Goal: Information Seeking & Learning: Learn about a topic

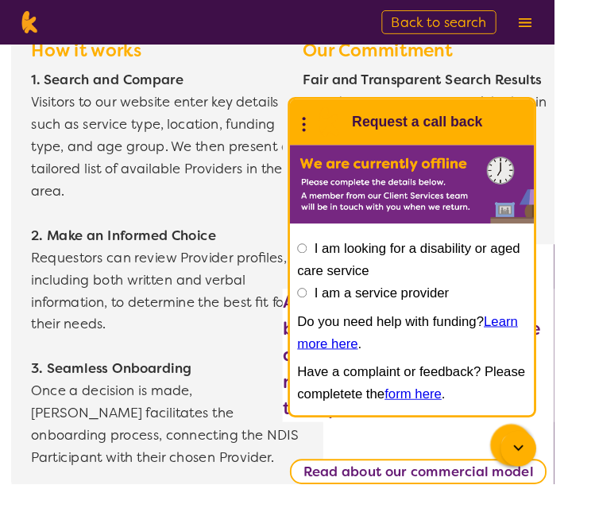
scroll to position [2232, 0]
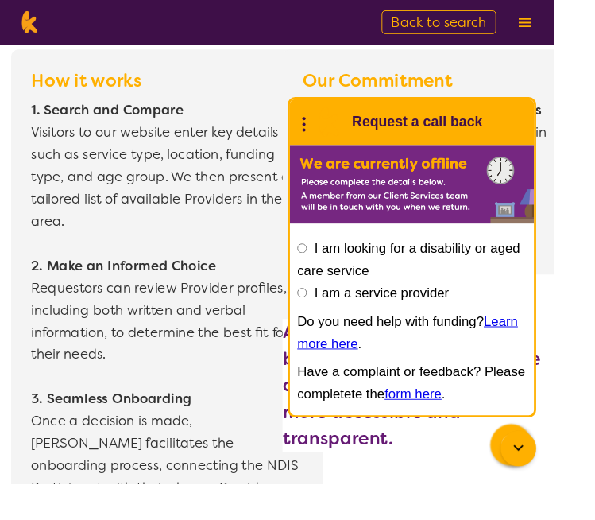
click at [337, 144] on icon at bounding box center [326, 131] width 21 height 25
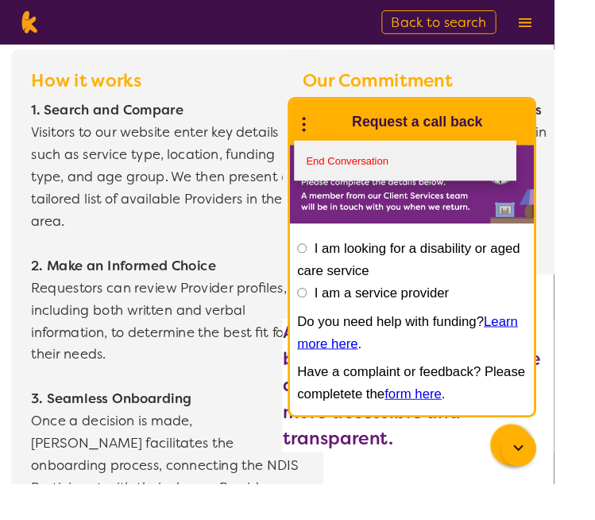
click at [447, 194] on link "End Conversation" at bounding box center [435, 172] width 238 height 43
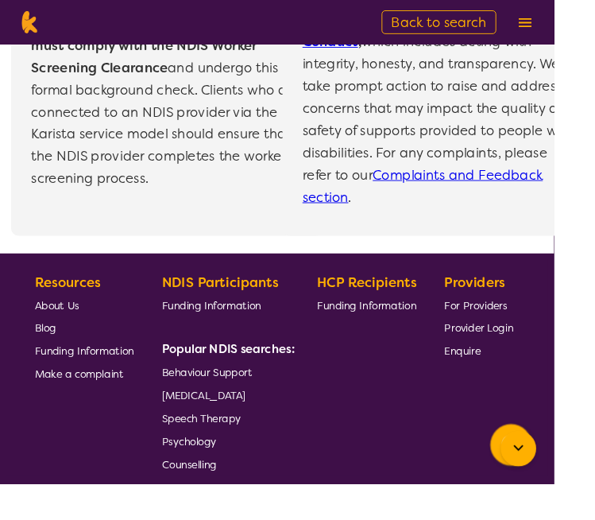
scroll to position [3495, 0]
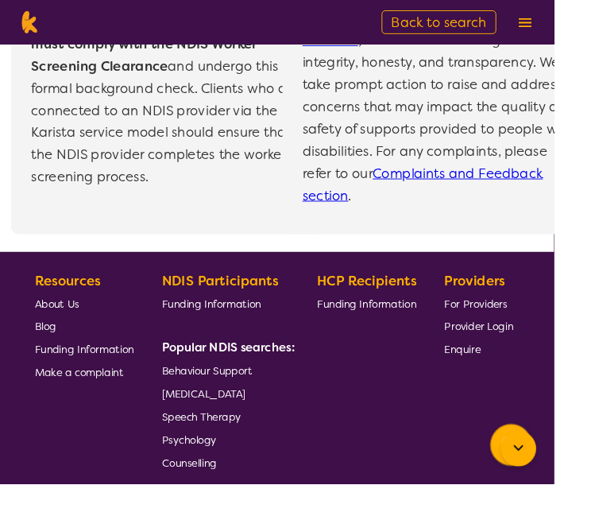
click at [522, 319] on span "For Providers" at bounding box center [512, 326] width 68 height 14
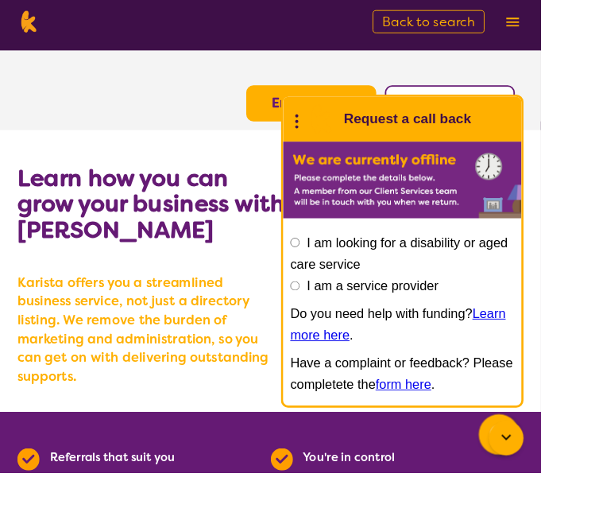
click at [337, 144] on icon at bounding box center [326, 131] width 21 height 25
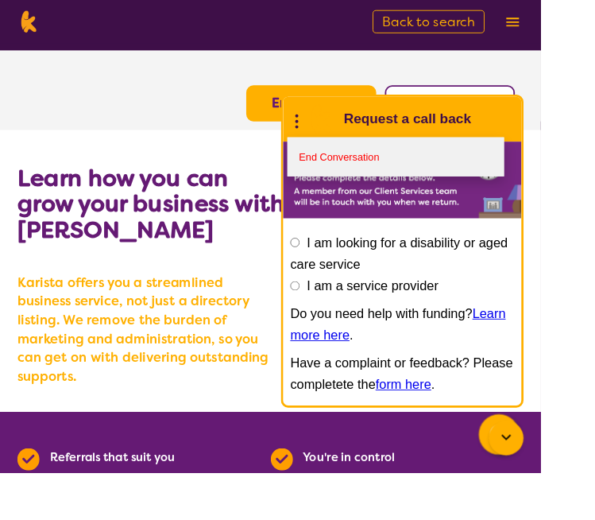
click at [451, 194] on link "End Conversation" at bounding box center [435, 172] width 238 height 43
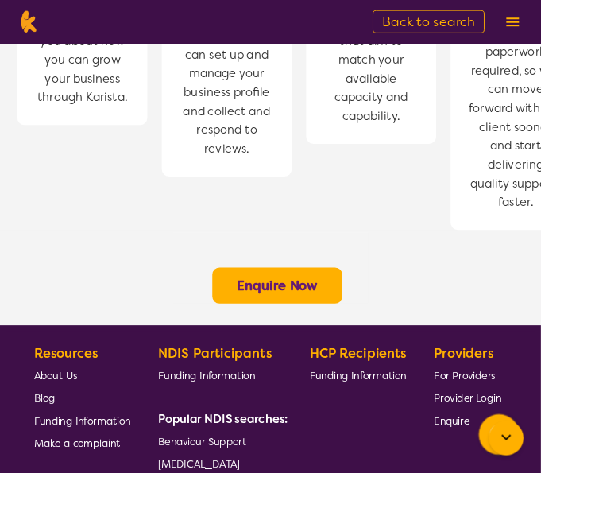
scroll to position [1311, 0]
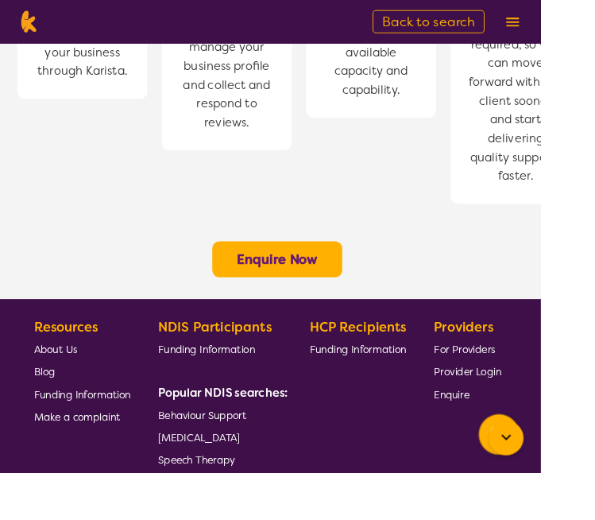
click at [423, 377] on span "Funding Information" at bounding box center [394, 384] width 106 height 14
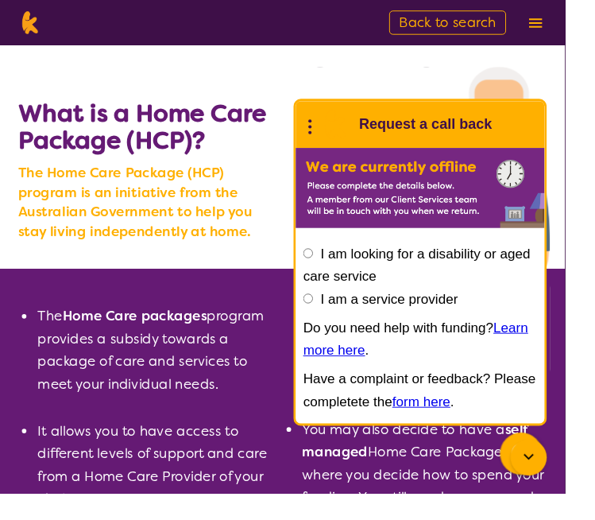
click at [337, 144] on icon at bounding box center [326, 131] width 21 height 25
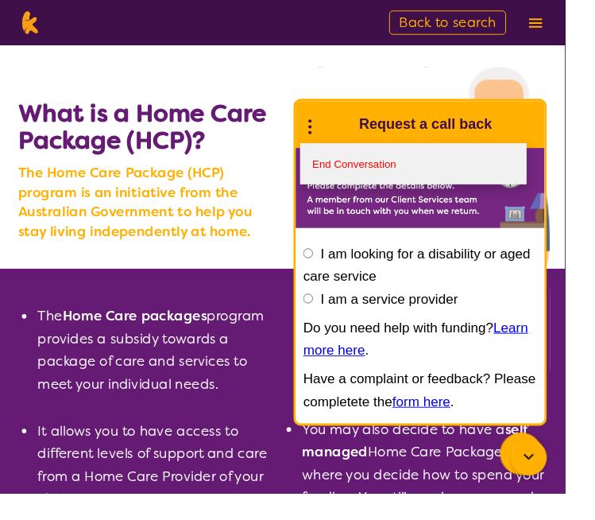
click at [394, 194] on link "End Conversation" at bounding box center [435, 172] width 238 height 43
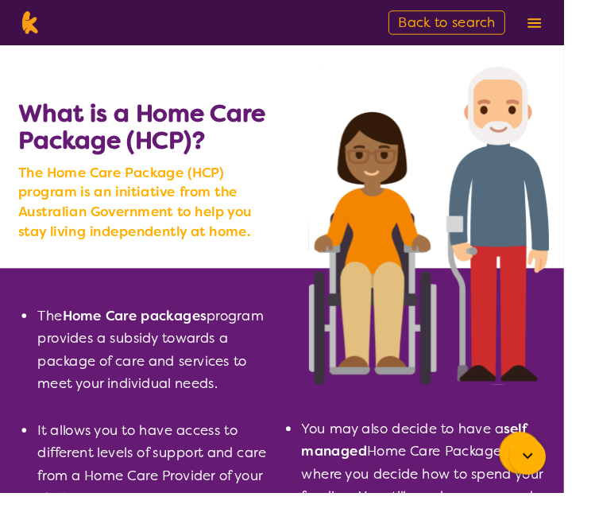
click at [576, 14] on button at bounding box center [564, 24] width 24 height 24
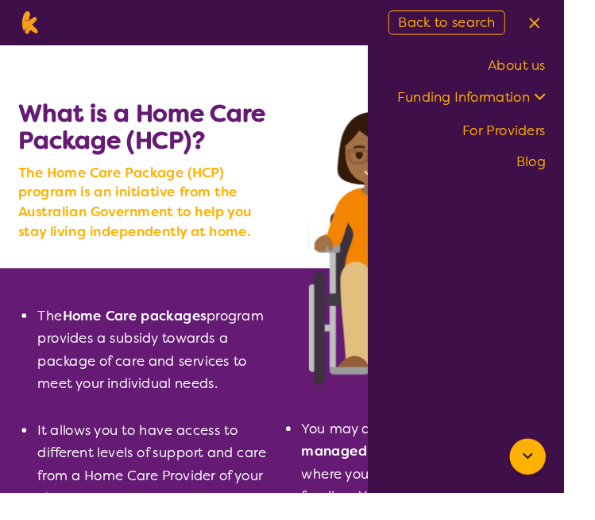
click at [576, 101] on icon at bounding box center [570, 101] width 12 height 7
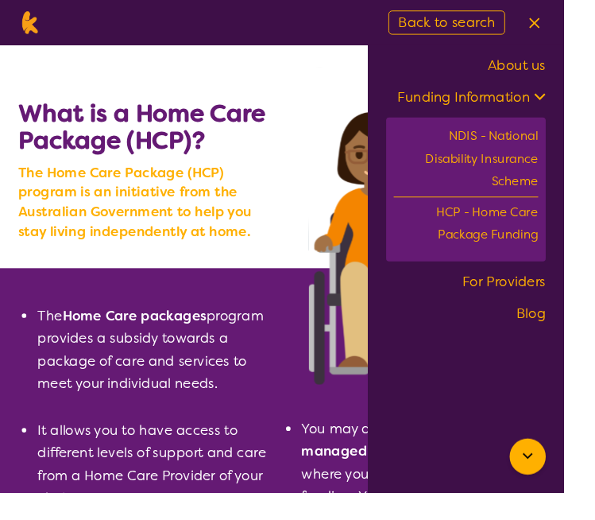
click at [576, 100] on icon at bounding box center [567, 100] width 17 height 17
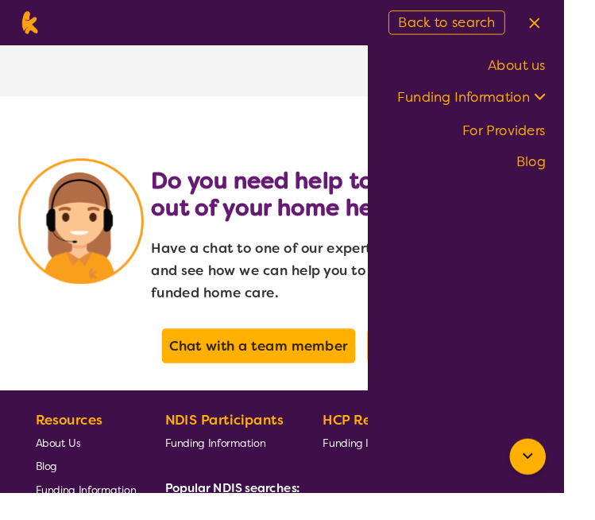
scroll to position [3404, 0]
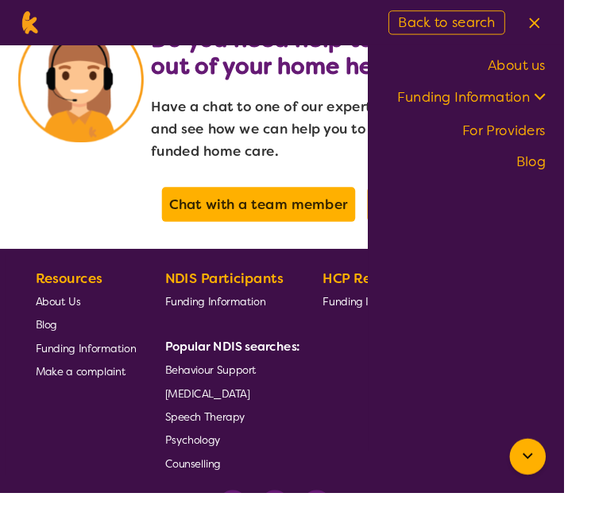
click at [248, 311] on span "Funding Information" at bounding box center [227, 318] width 106 height 14
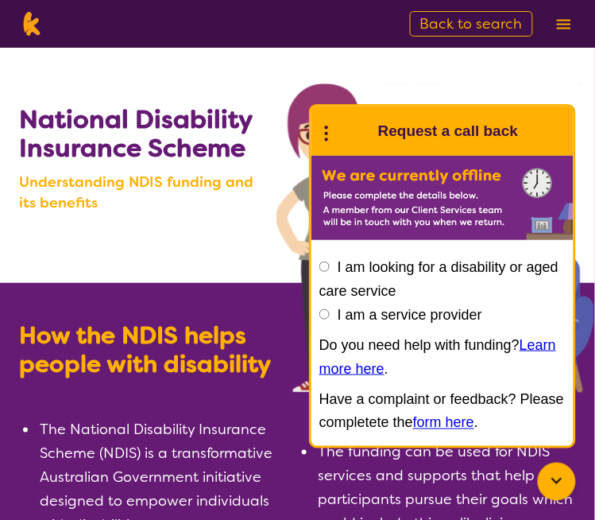
click at [327, 127] on circle at bounding box center [326, 127] width 3 height 3
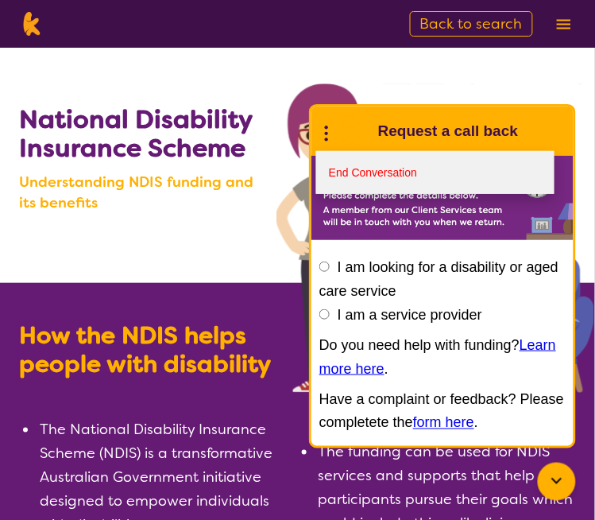
click at [404, 172] on link "End Conversation" at bounding box center [435, 172] width 238 height 43
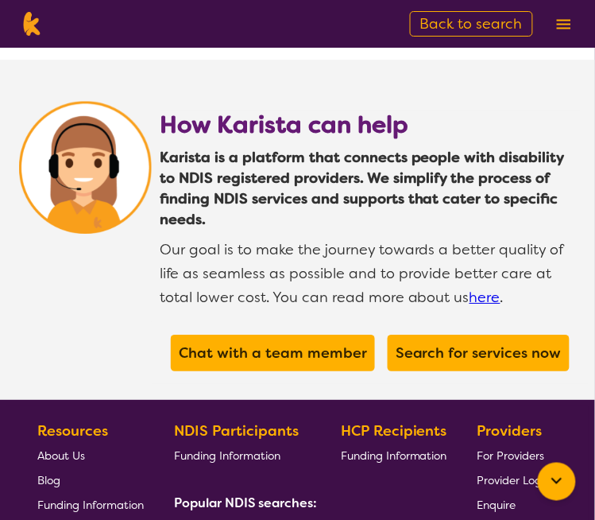
scroll to position [2262, 0]
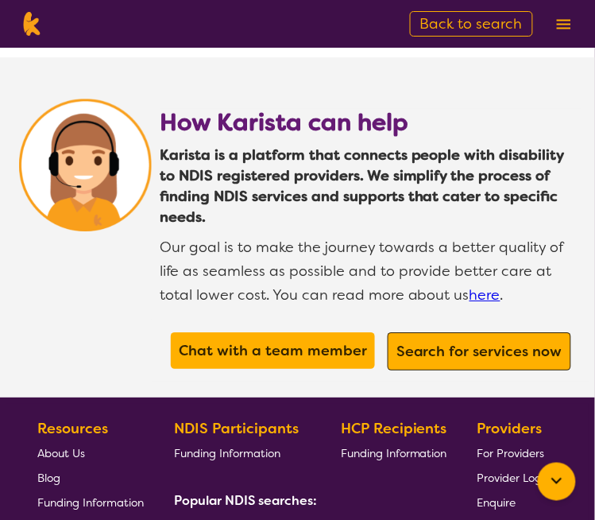
click at [469, 337] on span "Search for services now" at bounding box center [480, 351] width 174 height 29
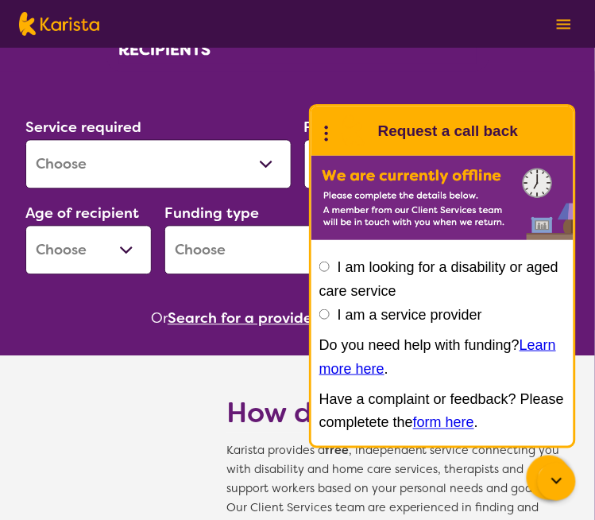
scroll to position [364, 0]
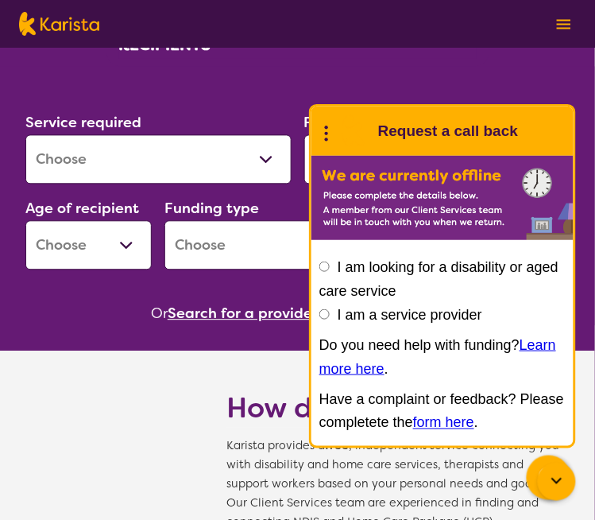
click at [319, 124] on icon at bounding box center [326, 131] width 21 height 25
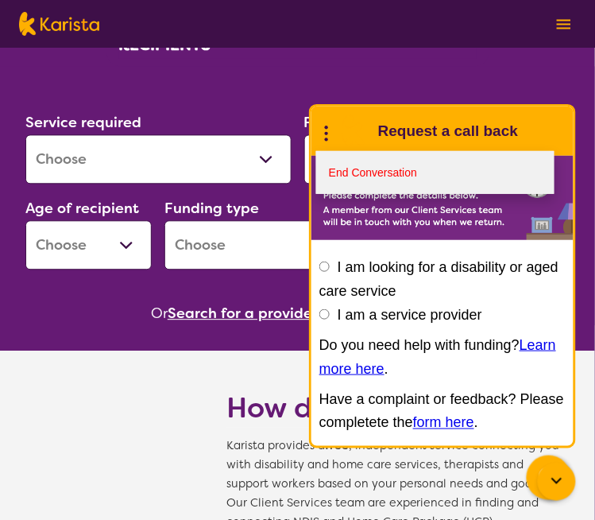
click at [394, 169] on link "End Conversation" at bounding box center [435, 172] width 238 height 43
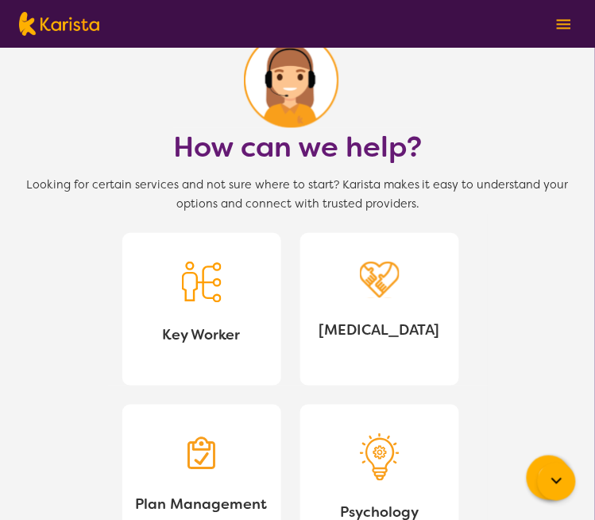
scroll to position [1597, 0]
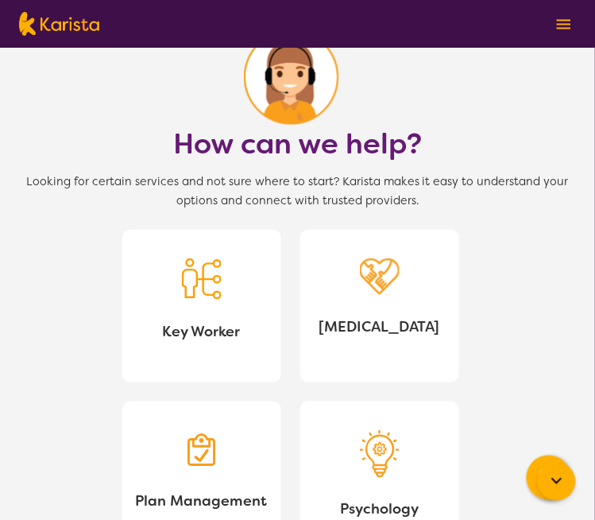
click at [225, 300] on link "Key Worker" at bounding box center [201, 306] width 159 height 153
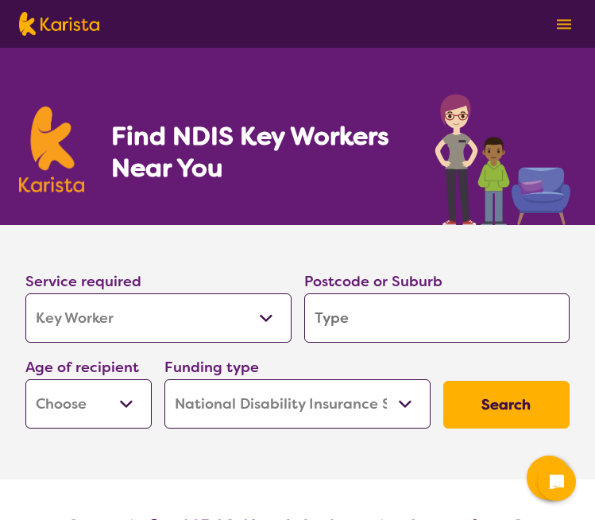
select select "Key Worker"
select select "NDIS"
select select "Key Worker"
select select "NDIS"
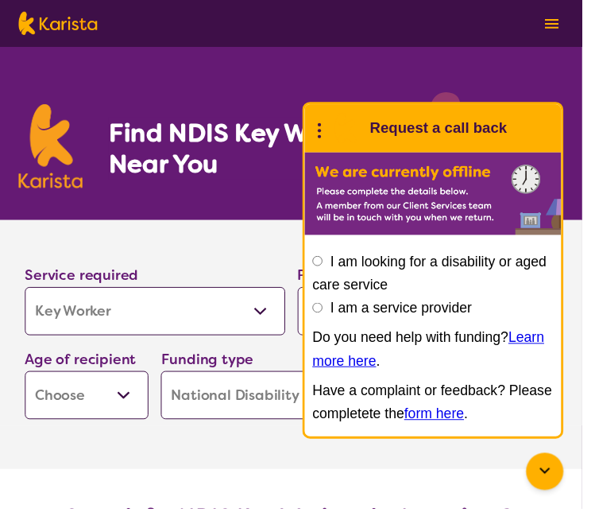
click at [337, 139] on icon at bounding box center [326, 131] width 21 height 25
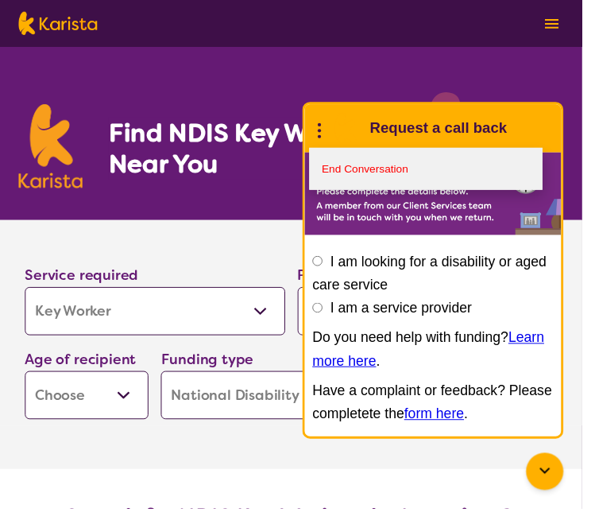
click at [394, 174] on link "End Conversation" at bounding box center [435, 172] width 238 height 43
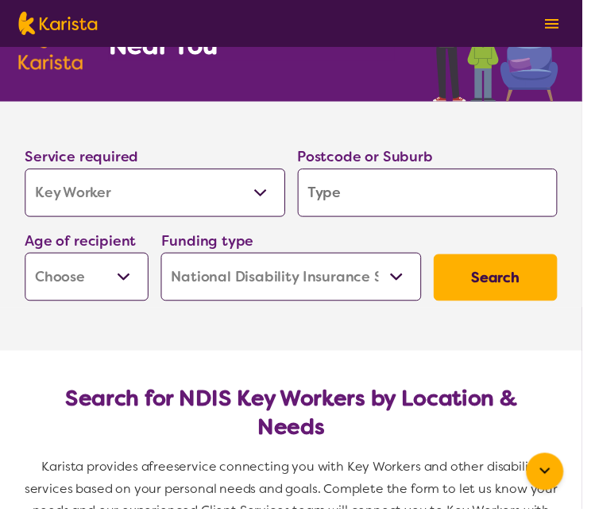
scroll to position [125, 0]
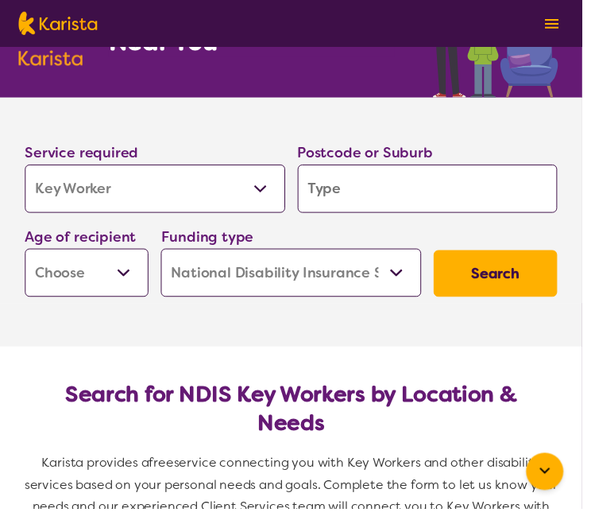
click at [111, 274] on select "Early Childhood - 0 to 9 Child - 10 to 11 Adolescent - 12 to 17 Adult - 18 to 6…" at bounding box center [88, 278] width 126 height 49
select select "AD"
click at [25, 254] on select "Early Childhood - 0 to 9 Child - 10 to 11 Adolescent - 12 to 17 Adult - 18 to 6…" at bounding box center [88, 278] width 126 height 49
select select "AD"
click at [432, 187] on input "search" at bounding box center [437, 192] width 266 height 49
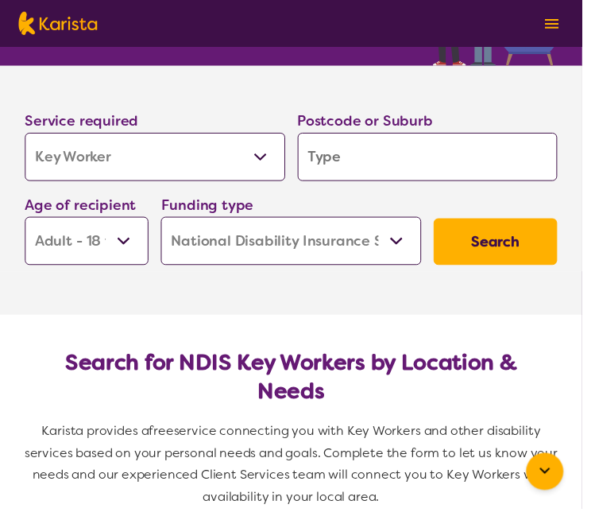
scroll to position [190, 0]
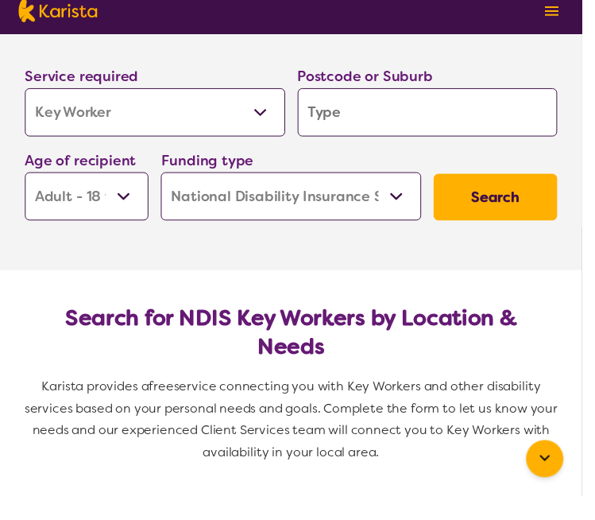
type input "4"
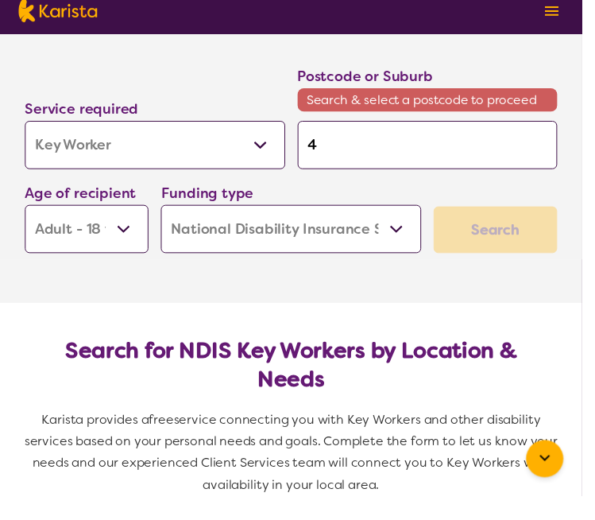
type input "40"
type input "405"
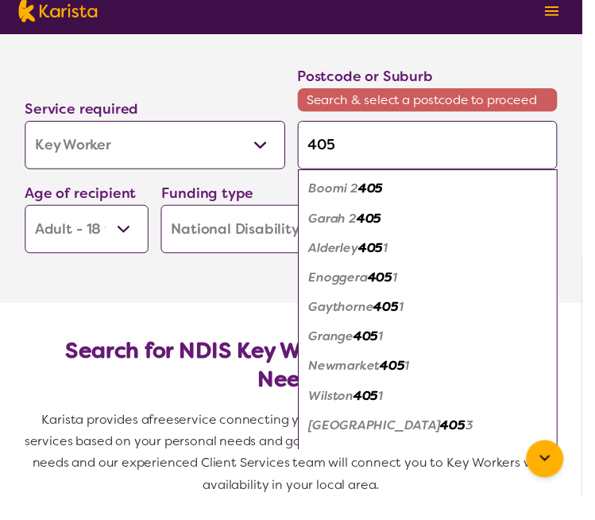
type input "4052"
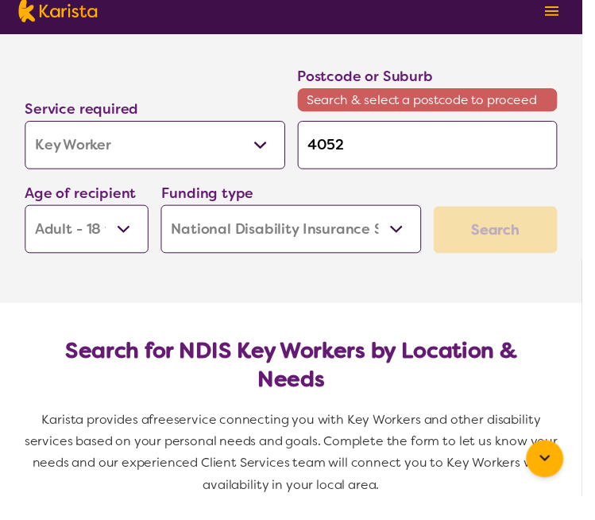
type input "4052"
click at [188, 157] on select "Allied Health Assistant Assessment (ADHD or Autism) Behaviour support Counselli…" at bounding box center [158, 161] width 266 height 49
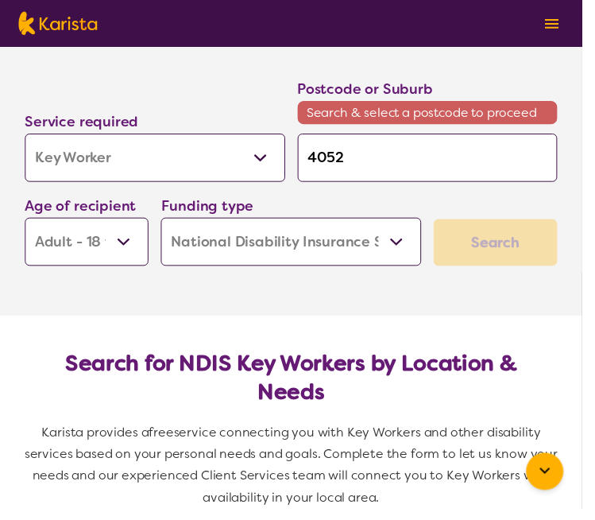
select select "Personal care"
click at [25, 137] on select "Allied Health Assistant Assessment (ADHD or Autism) Behaviour support Counselli…" at bounding box center [158, 161] width 266 height 49
select select "Personal care"
click at [397, 246] on select "Home Care Package (HCP) National Disability Insurance Scheme (NDIS) I don't know" at bounding box center [298, 247] width 266 height 49
click at [165, 223] on select "Home Care Package (HCP) National Disability Insurance Scheme (NDIS) I don't know" at bounding box center [298, 247] width 266 height 49
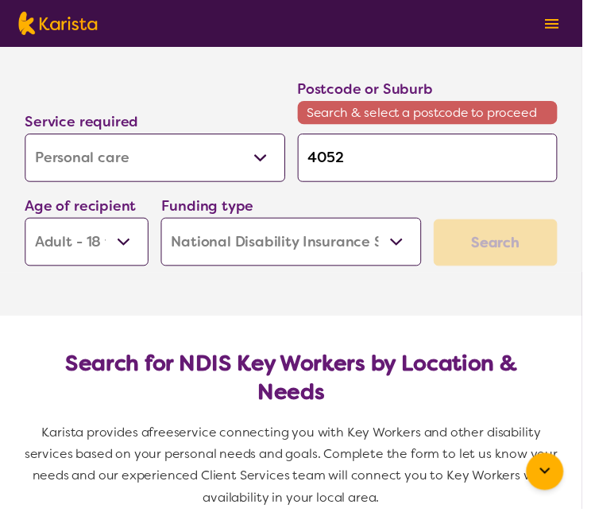
click at [524, 152] on input "4052" at bounding box center [437, 161] width 266 height 49
type input "405"
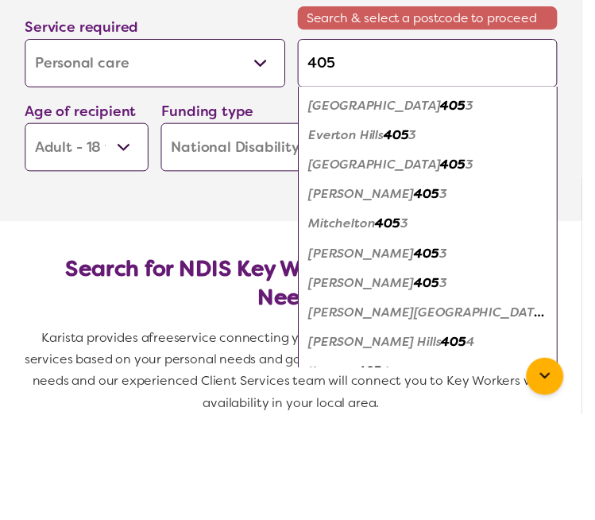
scroll to position [246, 0]
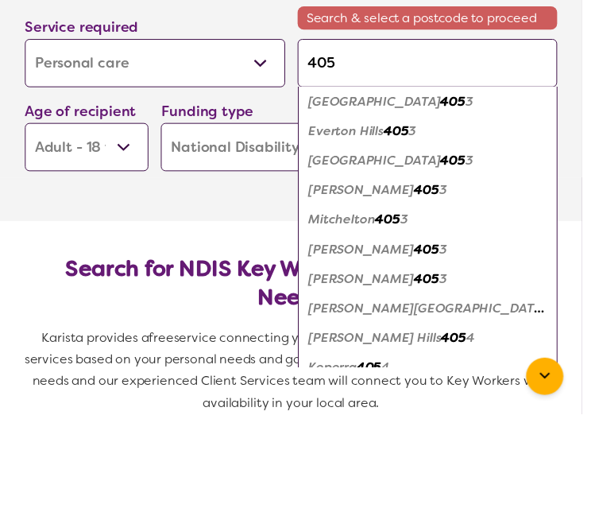
click at [405, 321] on em "405" at bounding box center [396, 321] width 25 height 17
type input "4053"
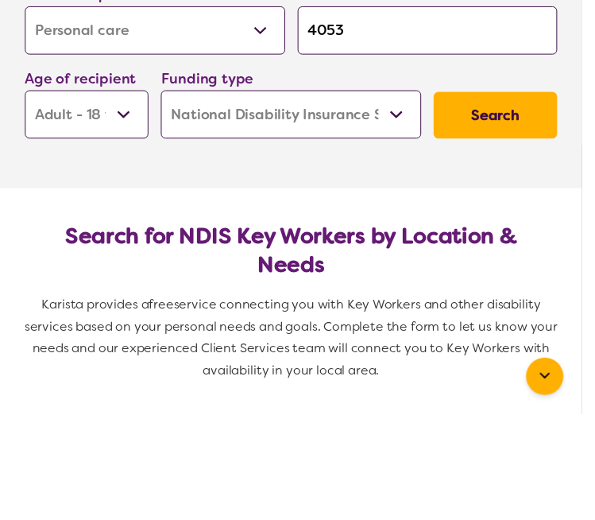
scroll to position [157, 0]
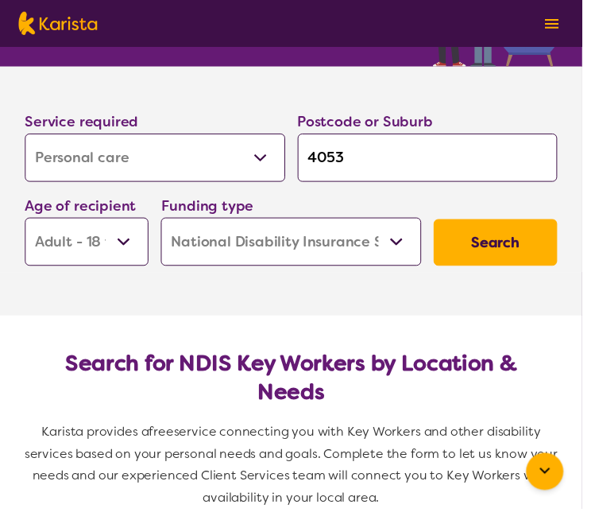
click at [502, 248] on button "Search" at bounding box center [506, 248] width 126 height 48
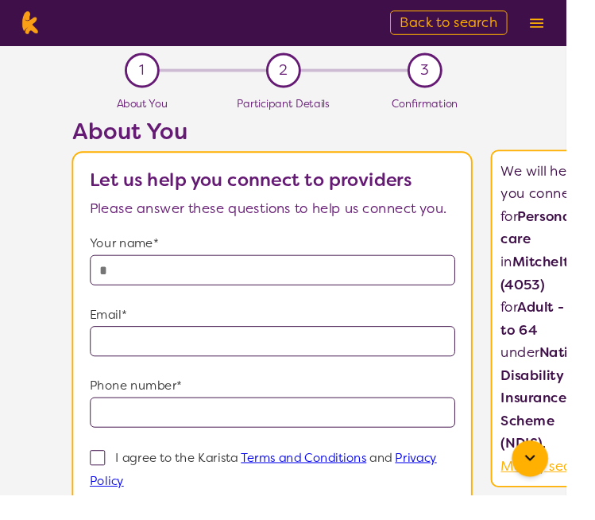
click at [33, 23] on img at bounding box center [31, 24] width 25 height 24
select select "Personal care"
select select "AD"
select select "NDIS"
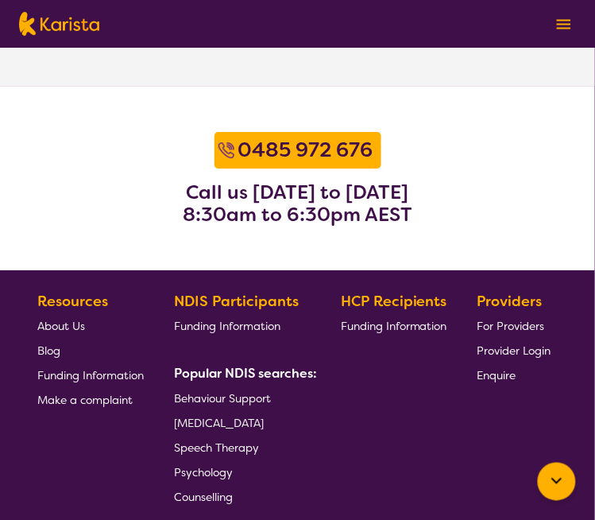
scroll to position [2340, 0]
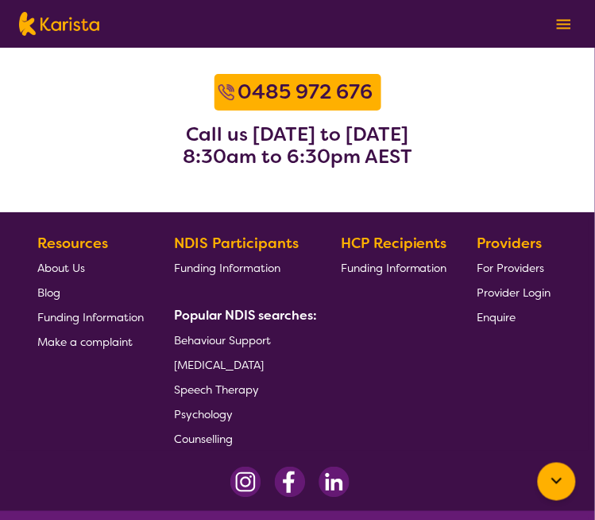
click at [98, 301] on link "Blog" at bounding box center [90, 292] width 106 height 25
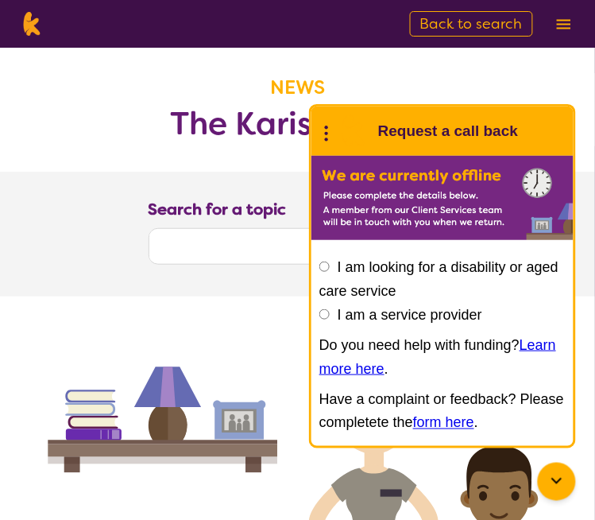
click at [327, 127] on circle at bounding box center [326, 127] width 3 height 3
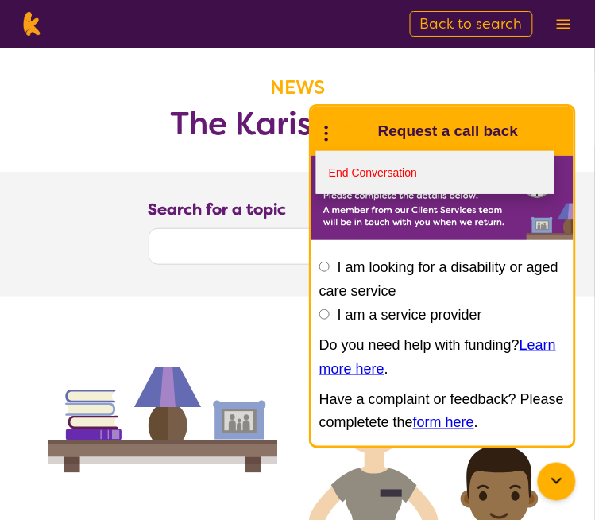
click at [405, 173] on link "End Conversation" at bounding box center [435, 172] width 238 height 43
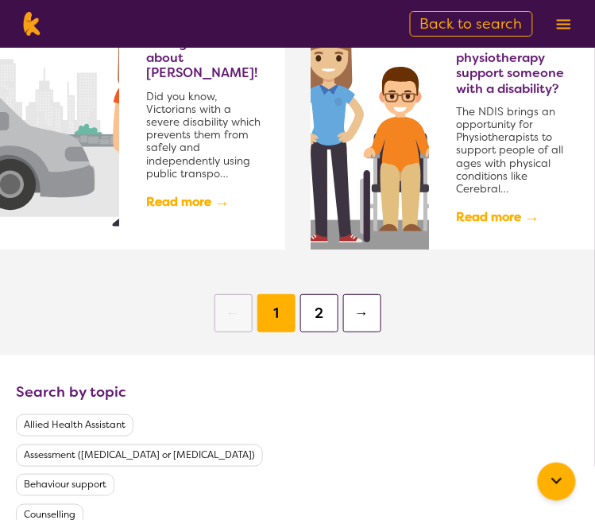
scroll to position [1555, 0]
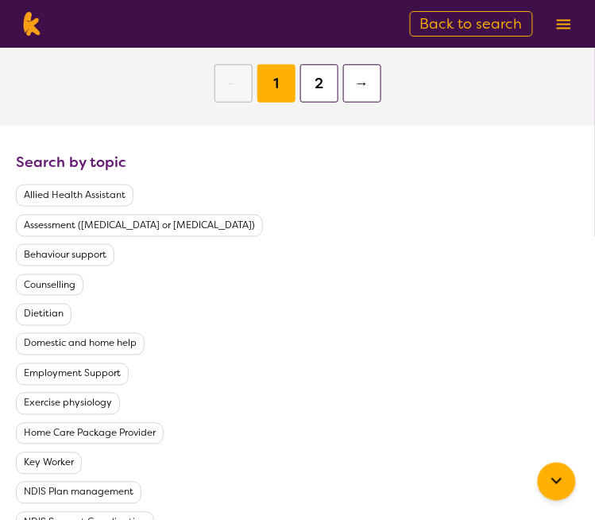
scroll to position [1785, 0]
click at [49, 451] on button "Key Worker" at bounding box center [49, 462] width 66 height 22
